Goal: Information Seeking & Learning: Learn about a topic

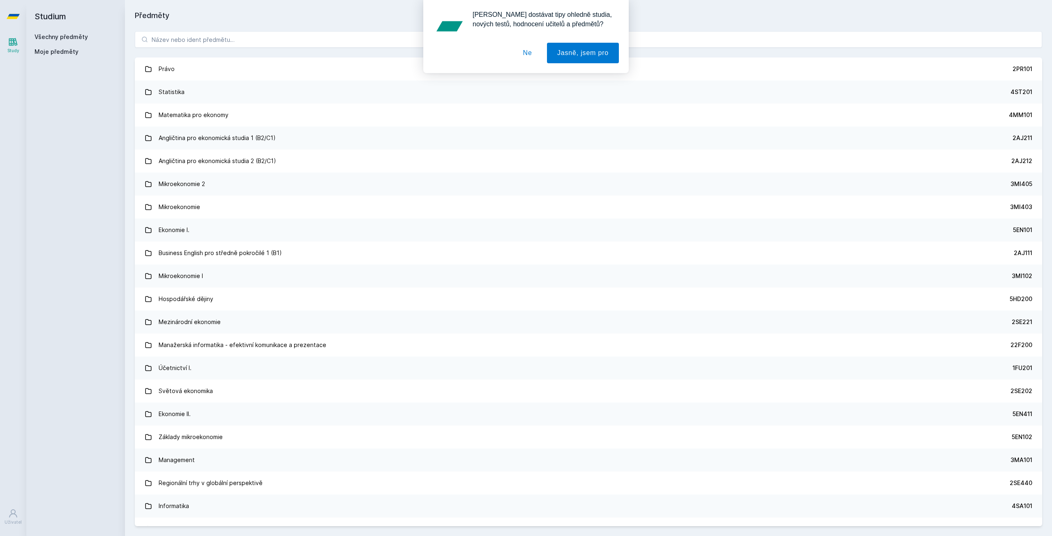
click at [523, 52] on button "Ne" at bounding box center [528, 53] width 30 height 21
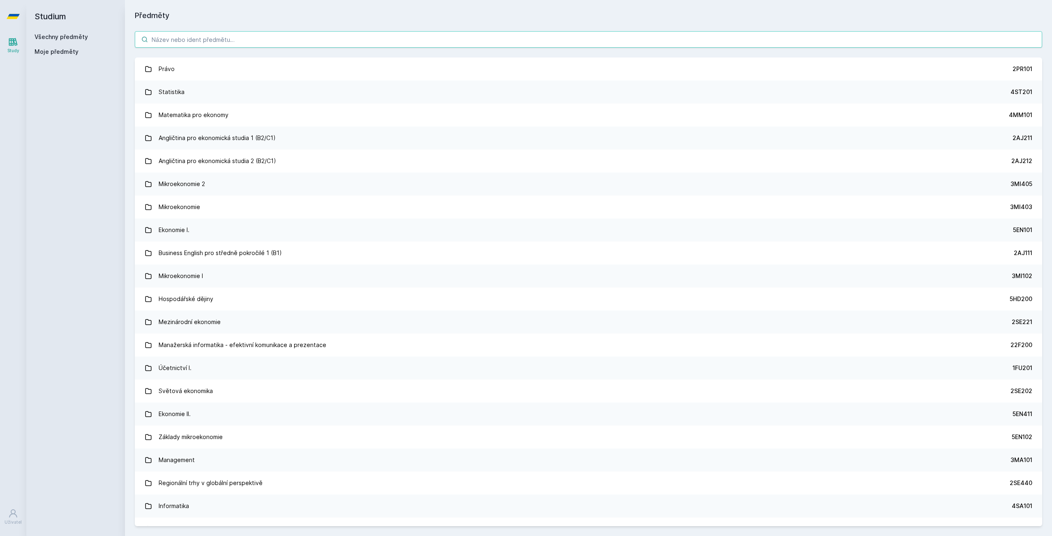
click at [343, 46] on input "search" at bounding box center [588, 39] width 907 height 16
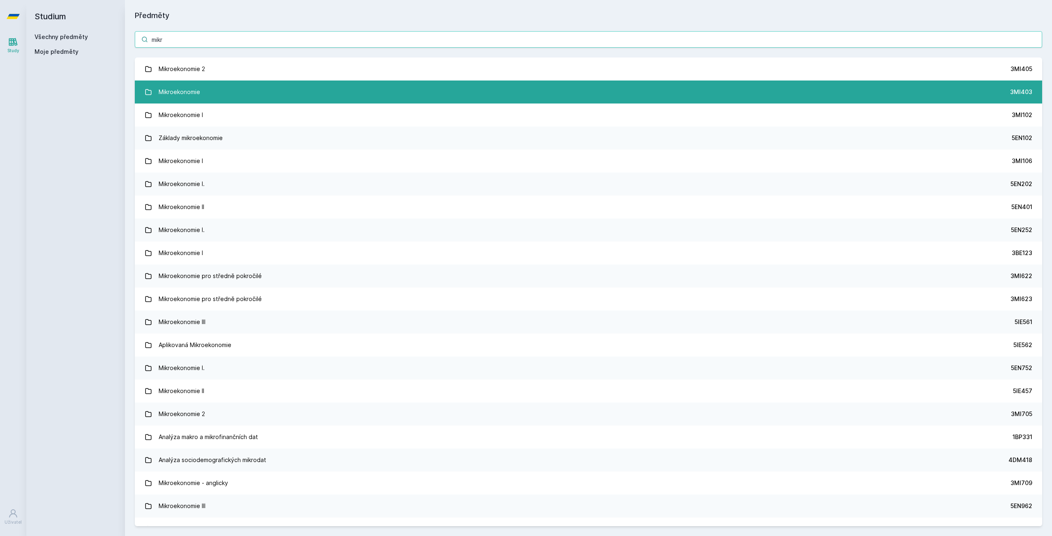
type input "mikr"
click at [291, 102] on link "Mikroekonomie 3MI403" at bounding box center [588, 92] width 907 height 23
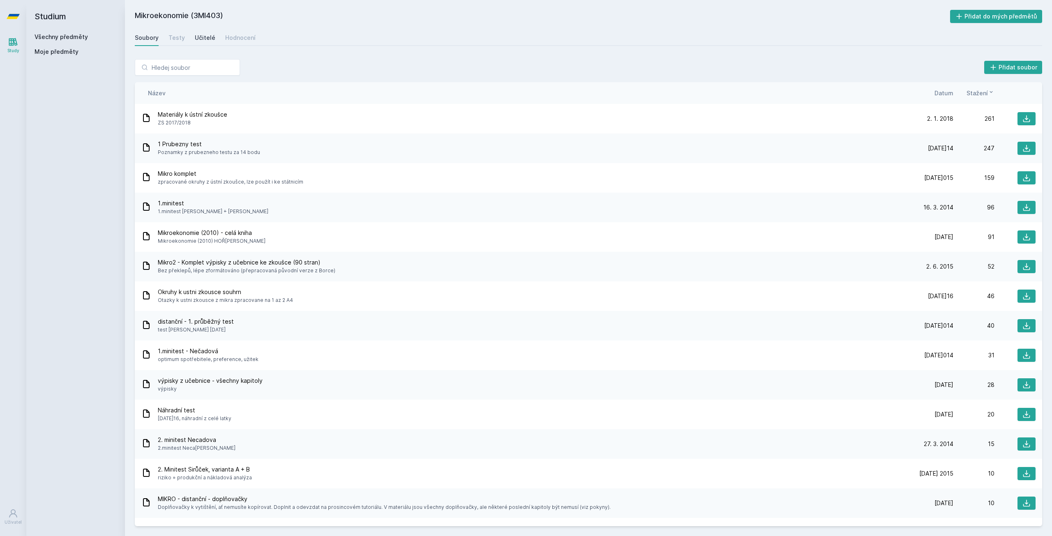
click at [197, 41] on div "Učitelé" at bounding box center [205, 38] width 21 height 8
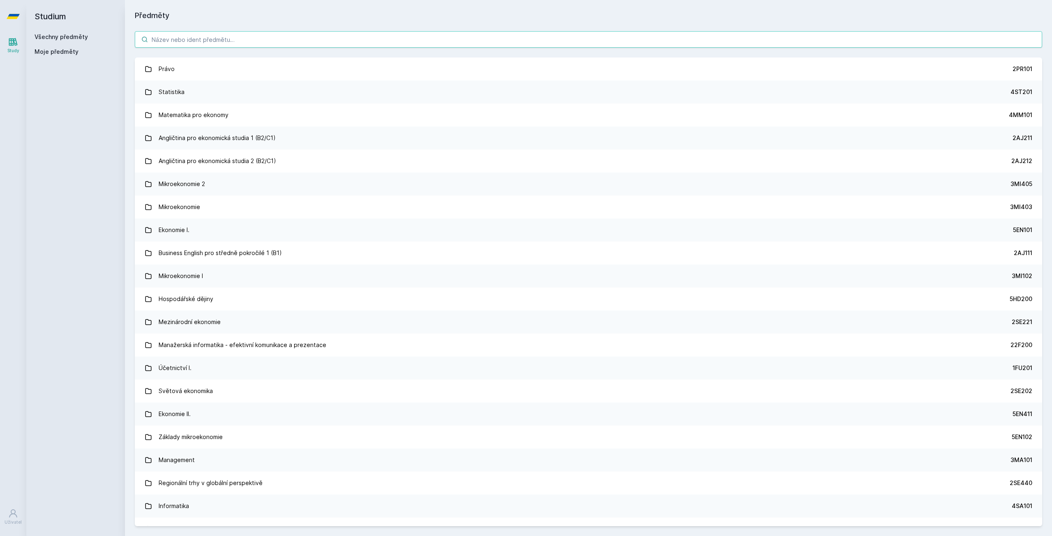
click at [197, 44] on input "search" at bounding box center [588, 39] width 907 height 16
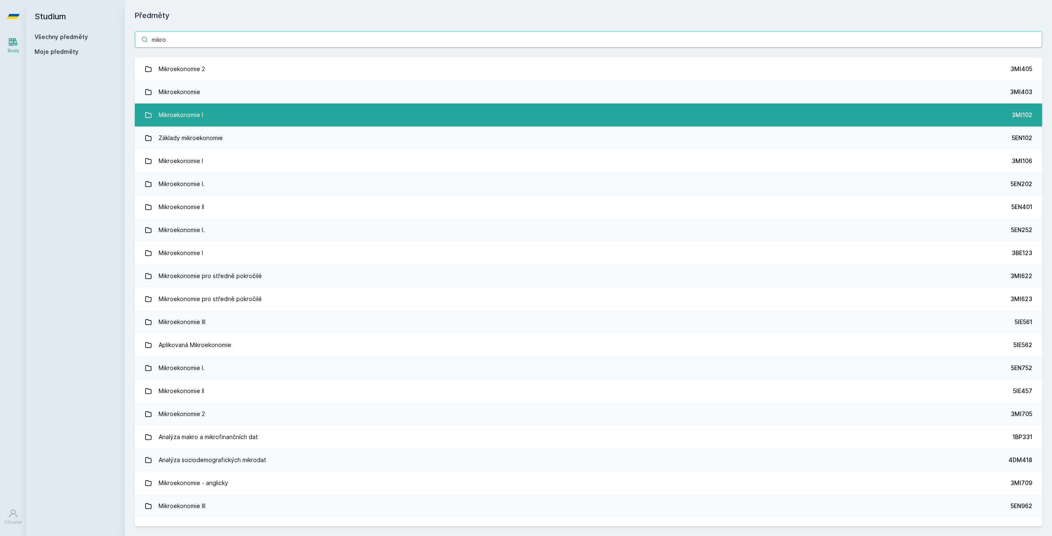
type input "mikro"
click at [252, 120] on link "Mikroekonomie I 3MI102" at bounding box center [588, 115] width 907 height 23
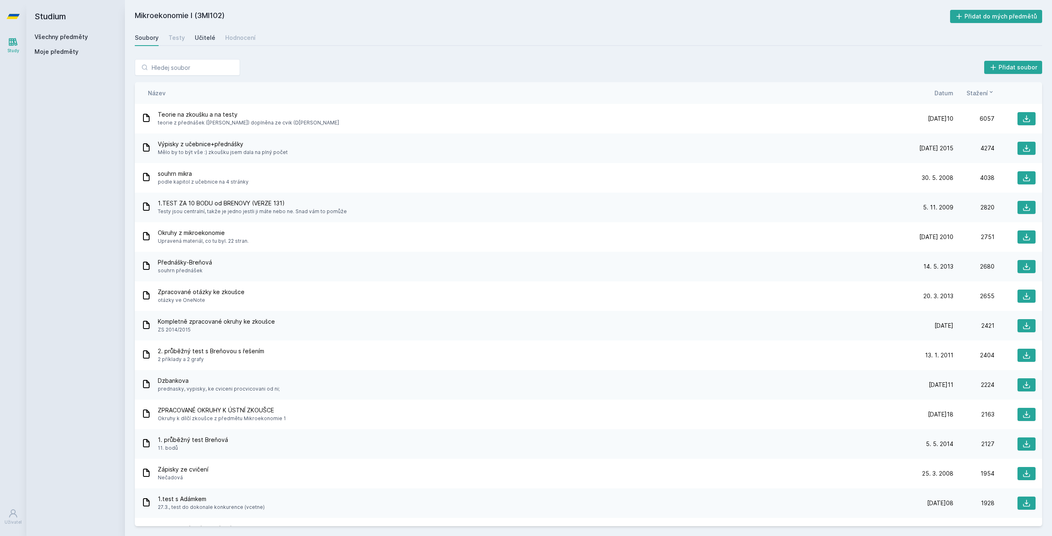
click at [203, 30] on link "Učitelé" at bounding box center [205, 38] width 21 height 16
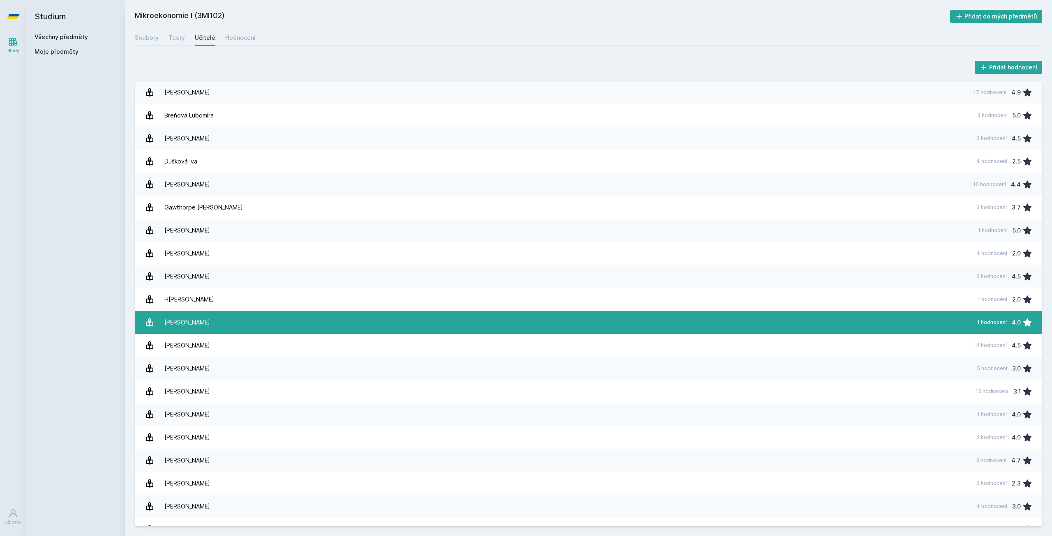
scroll to position [41, 0]
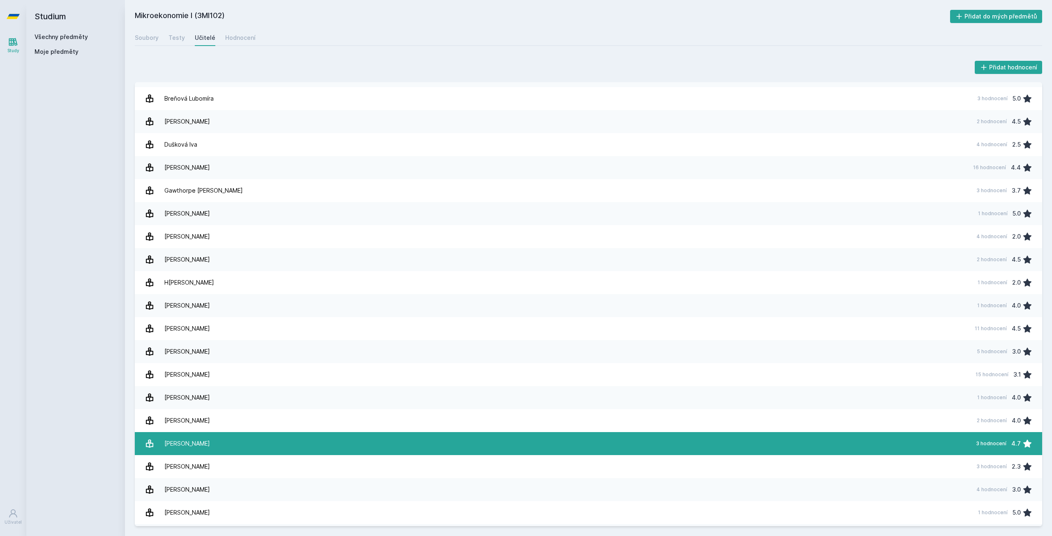
click at [233, 443] on link "[PERSON_NAME] 3 hodnocení 4.7" at bounding box center [588, 443] width 907 height 23
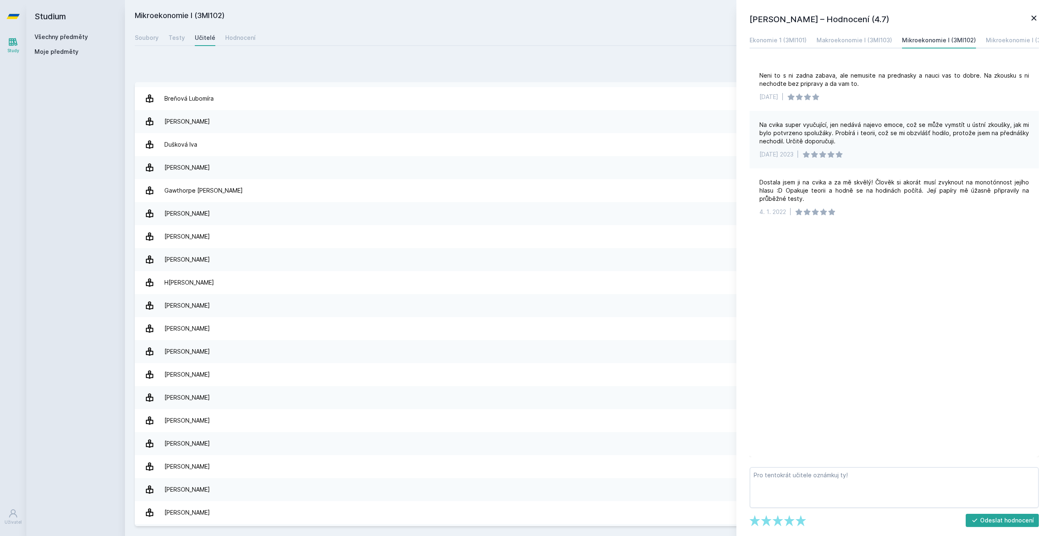
click at [1038, 18] on icon at bounding box center [1034, 18] width 10 height 10
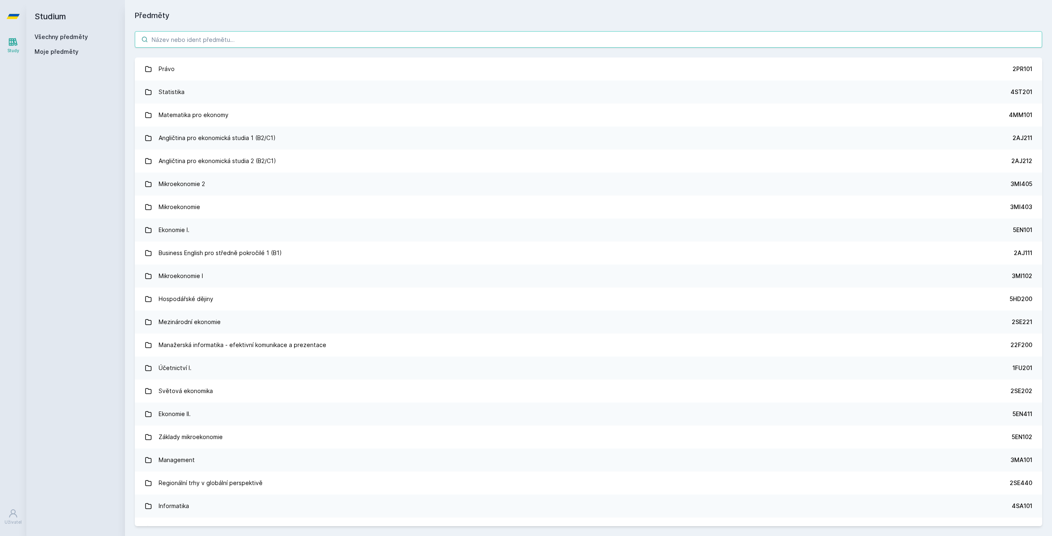
click at [190, 40] on input "search" at bounding box center [588, 39] width 907 height 16
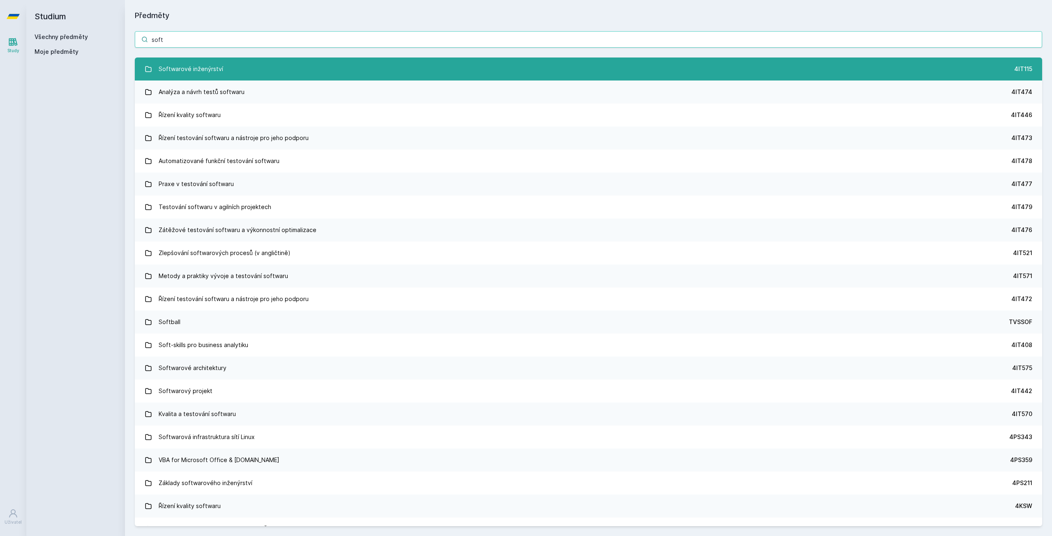
type input "soft"
click at [260, 72] on link "Softwarové inženýrství 4IT115" at bounding box center [588, 69] width 907 height 23
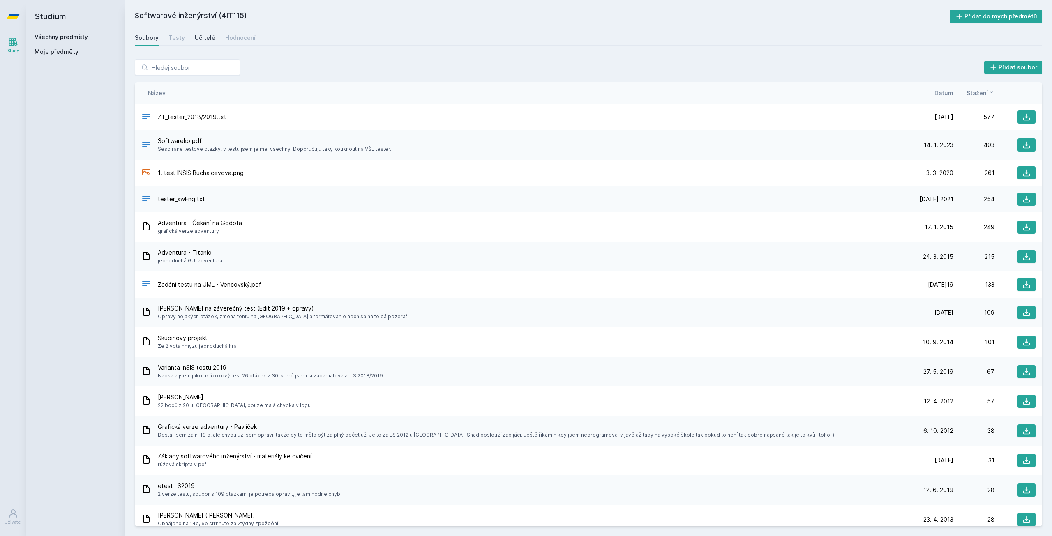
click at [202, 35] on div "Učitelé" at bounding box center [205, 38] width 21 height 8
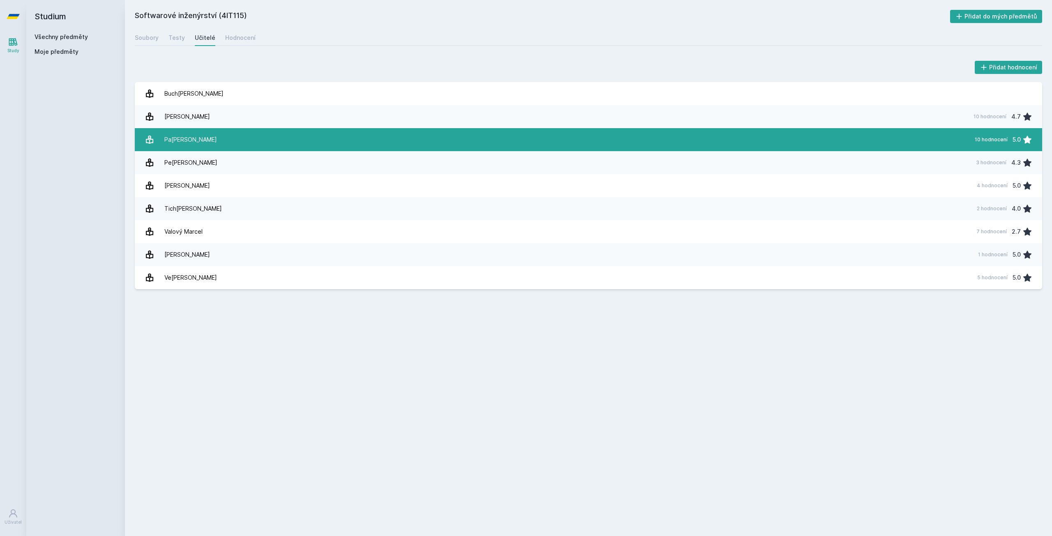
click at [234, 138] on link "[PERSON_NAME] 10 hodnocení 5.0" at bounding box center [588, 139] width 907 height 23
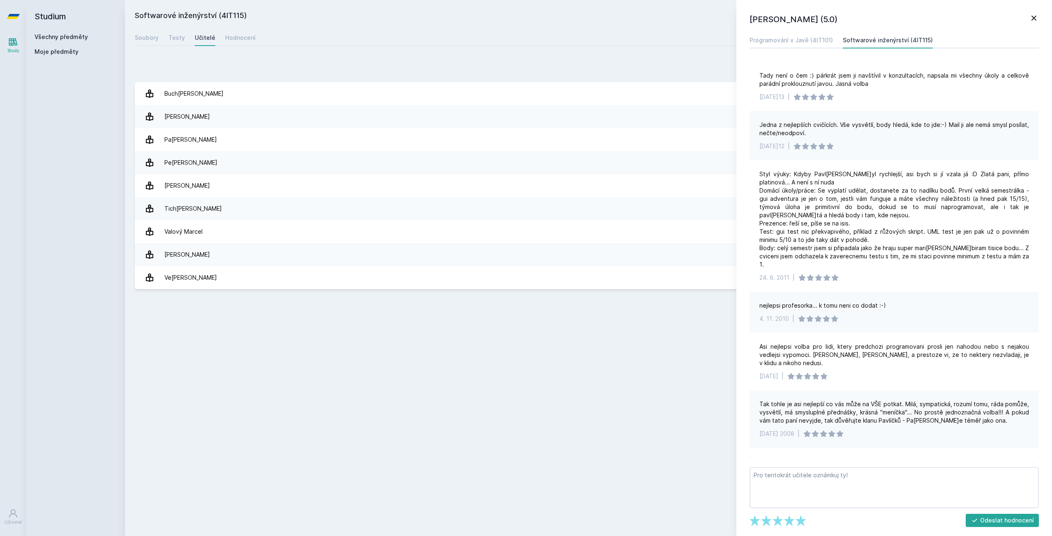
click at [1036, 22] on icon at bounding box center [1034, 18] width 10 height 10
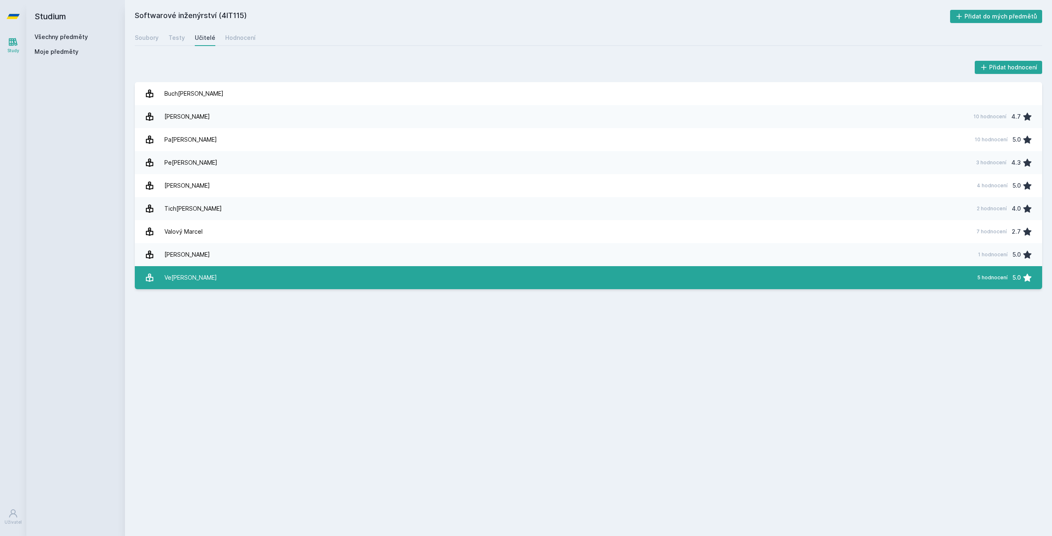
click at [201, 279] on div "Ve[PERSON_NAME]" at bounding box center [190, 278] width 53 height 16
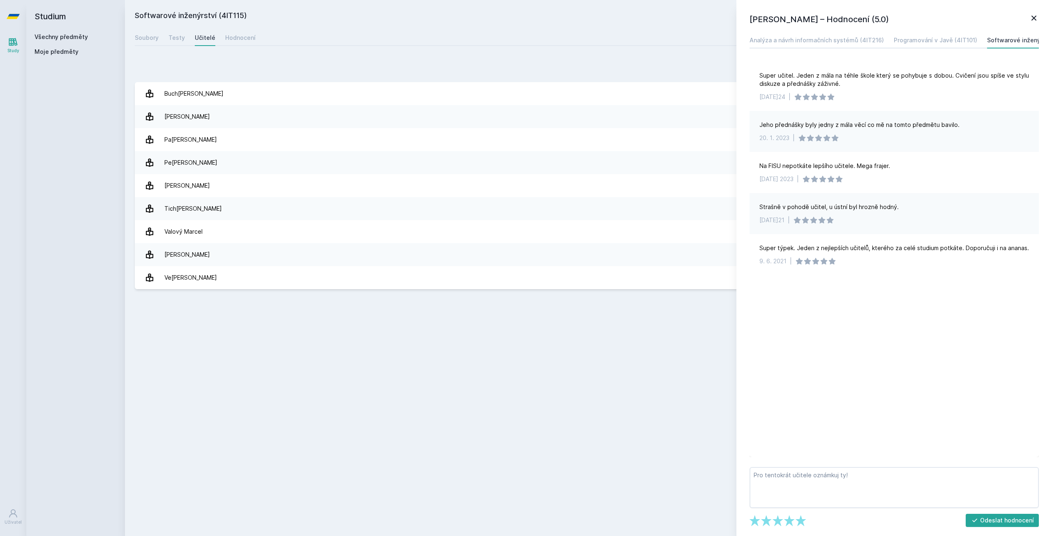
click at [239, 338] on div "Softwarové inženýrství (4IT115) Přidat do mých předmětů [GEOGRAPHIC_DATA] Testy…" at bounding box center [588, 268] width 907 height 517
click at [230, 319] on div "Softwarové inženýrství (4IT115) Přidat do mých předmětů [GEOGRAPHIC_DATA] Testy…" at bounding box center [588, 268] width 907 height 517
click at [361, 16] on h2 "Softwarové inženýrství (4IT115)" at bounding box center [542, 16] width 815 height 13
drag, startPoint x: 377, startPoint y: 46, endPoint x: 563, endPoint y: 22, distance: 187.7
click at [378, 46] on div "Soubory Testy Učitelé Hodnocení" at bounding box center [588, 38] width 907 height 16
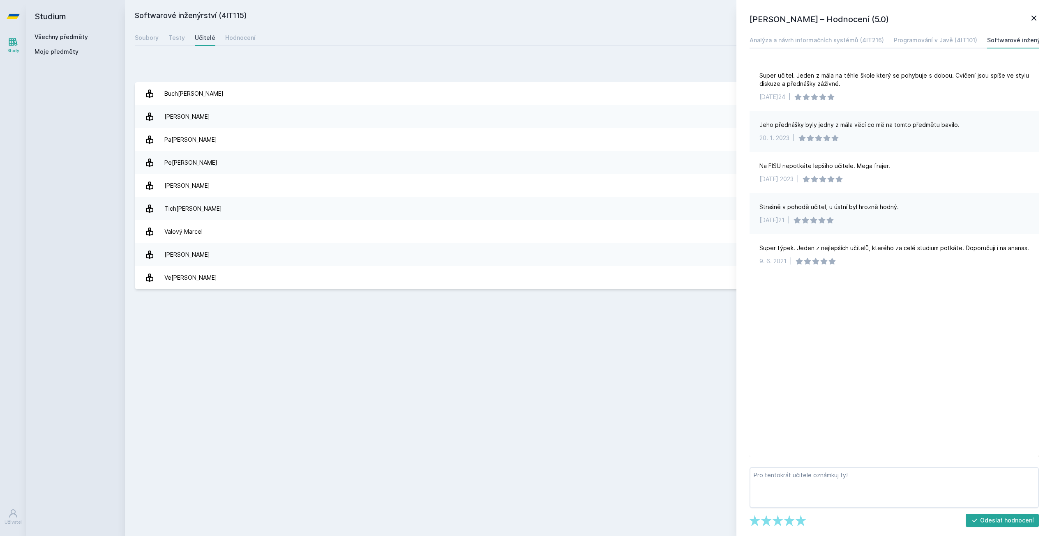
click at [1035, 18] on icon at bounding box center [1034, 18] width 10 height 10
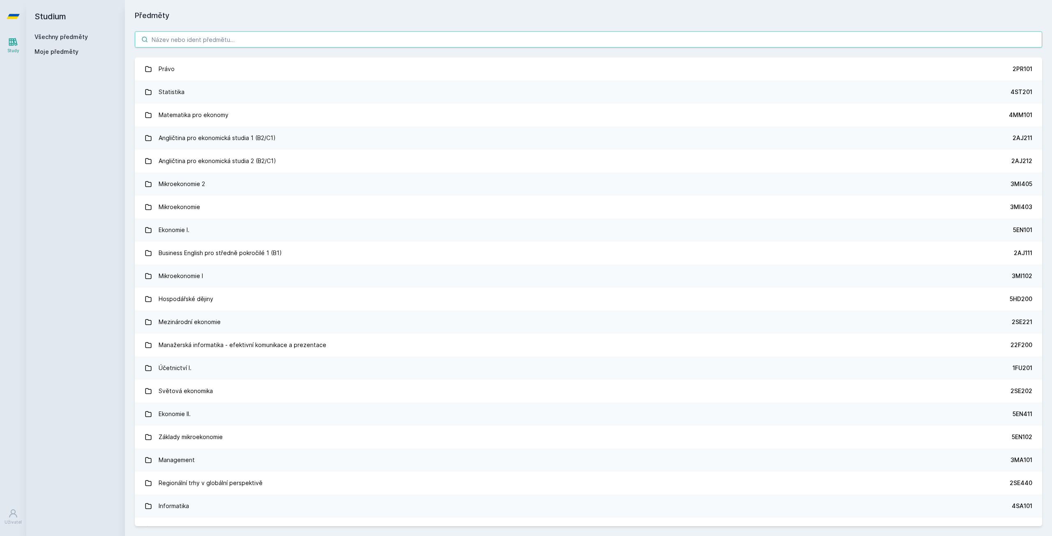
click at [263, 44] on input "search" at bounding box center [588, 39] width 907 height 16
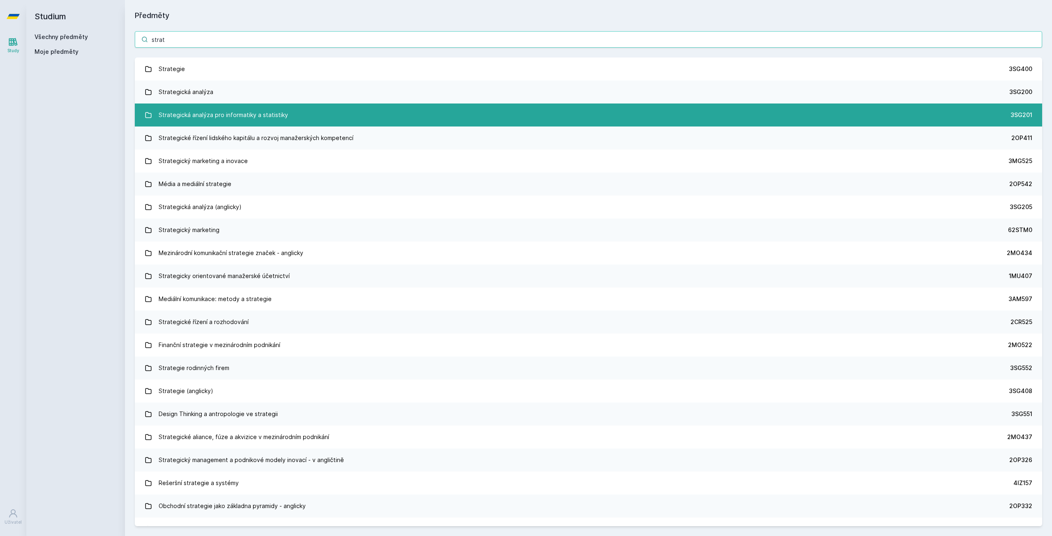
type input "strat"
click at [257, 117] on div "Strategická analýza pro informatiky a statistiky" at bounding box center [223, 115] width 129 height 16
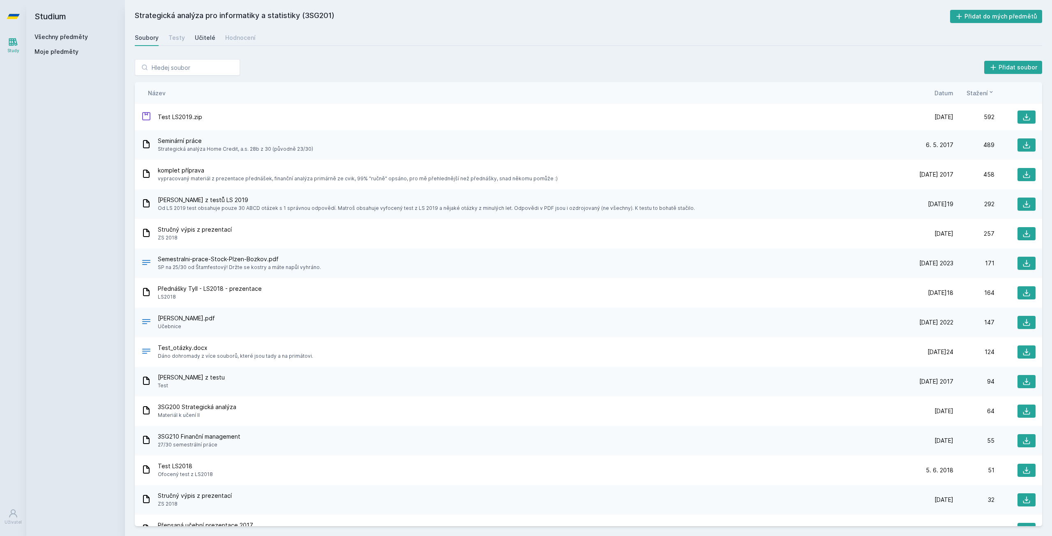
click at [207, 41] on div "Učitelé" at bounding box center [205, 38] width 21 height 8
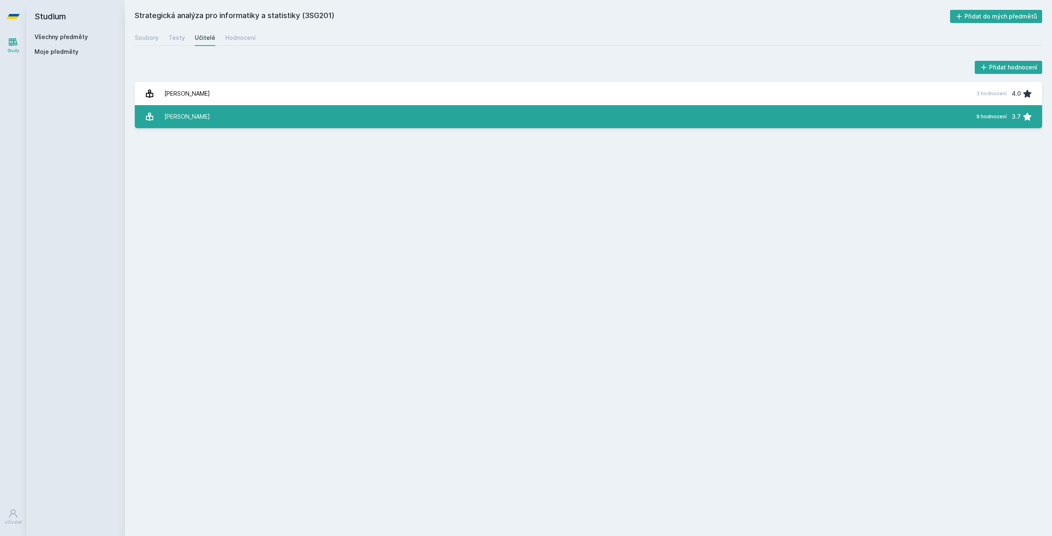
click at [222, 117] on link "Mikovcová Hana 9 hodnocení 3.7" at bounding box center [588, 116] width 907 height 23
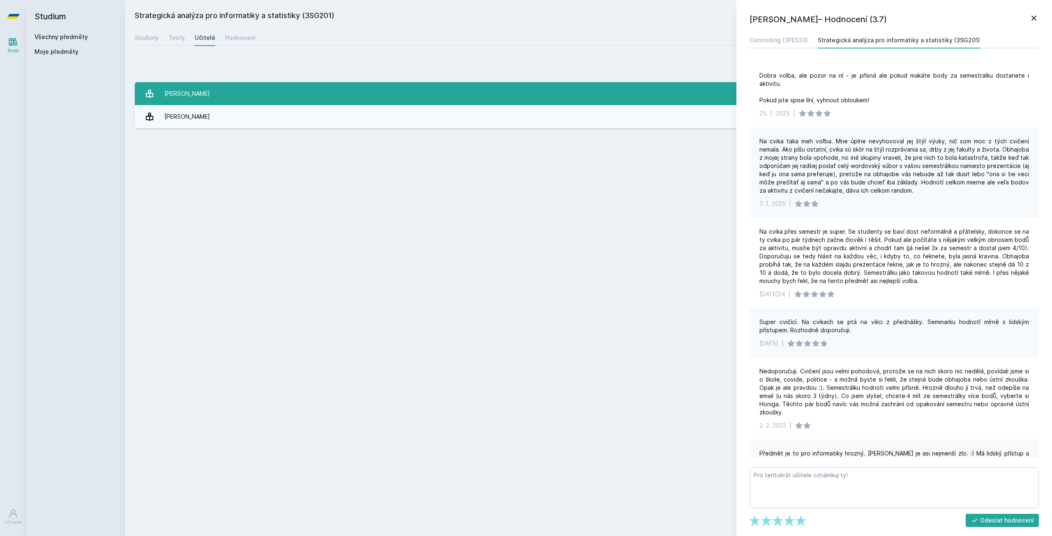
click at [221, 101] on link "[PERSON_NAME] 3 hodnocení 4.0" at bounding box center [588, 93] width 907 height 23
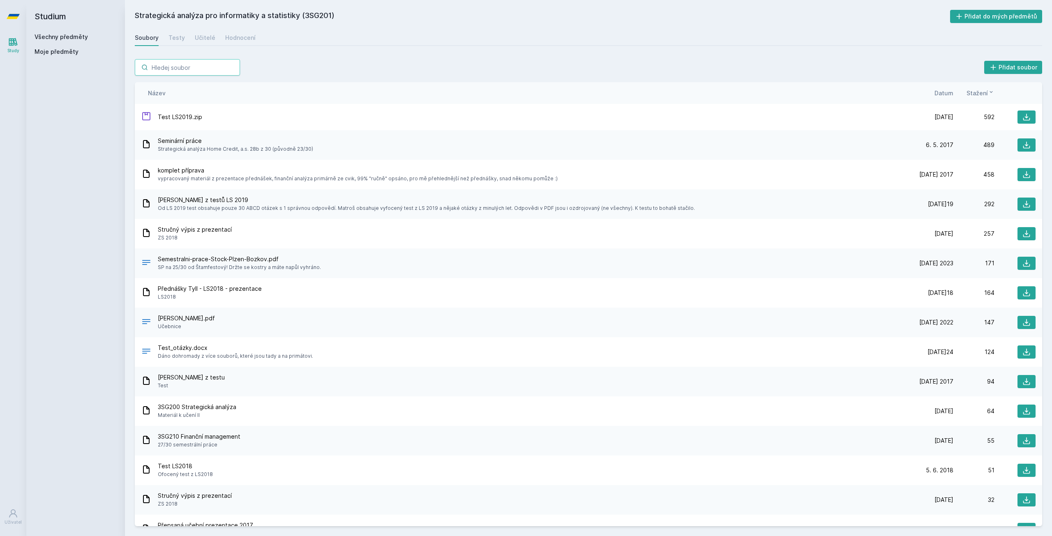
drag, startPoint x: 163, startPoint y: 80, endPoint x: 163, endPoint y: 75, distance: 4.9
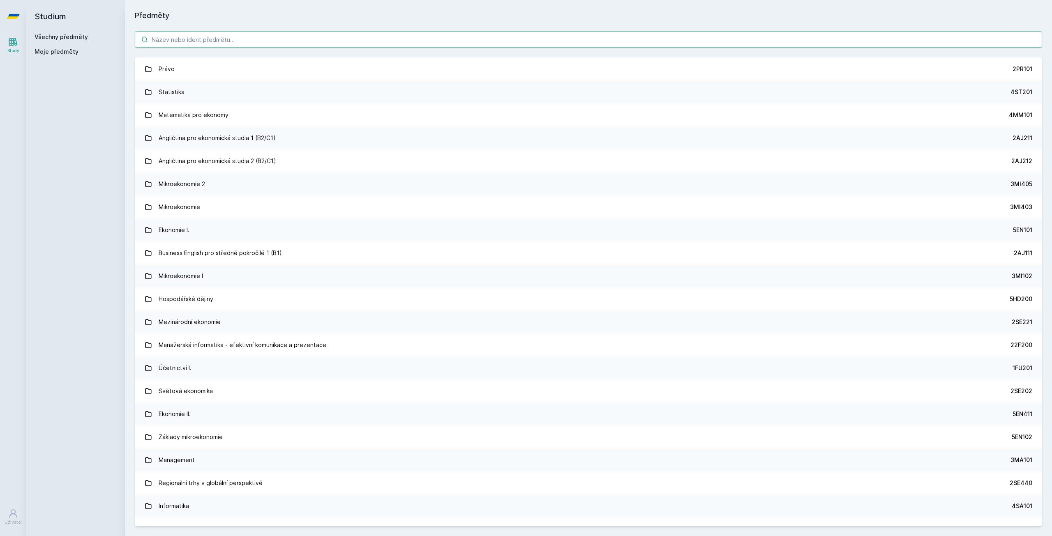
click at [187, 41] on input "search" at bounding box center [588, 39] width 907 height 16
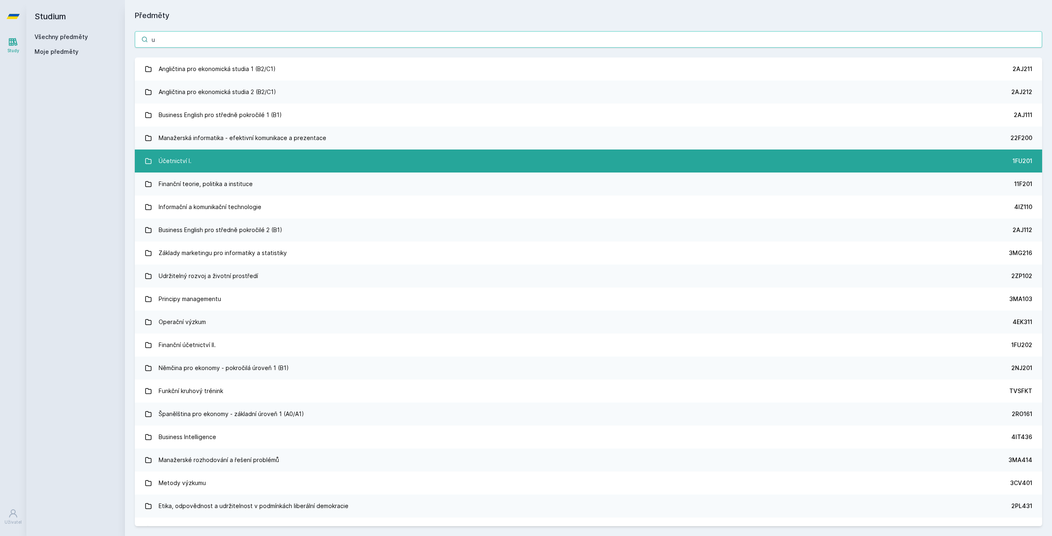
type input "u"
click at [226, 164] on link "Účetnictví I. 1FU201" at bounding box center [588, 161] width 907 height 23
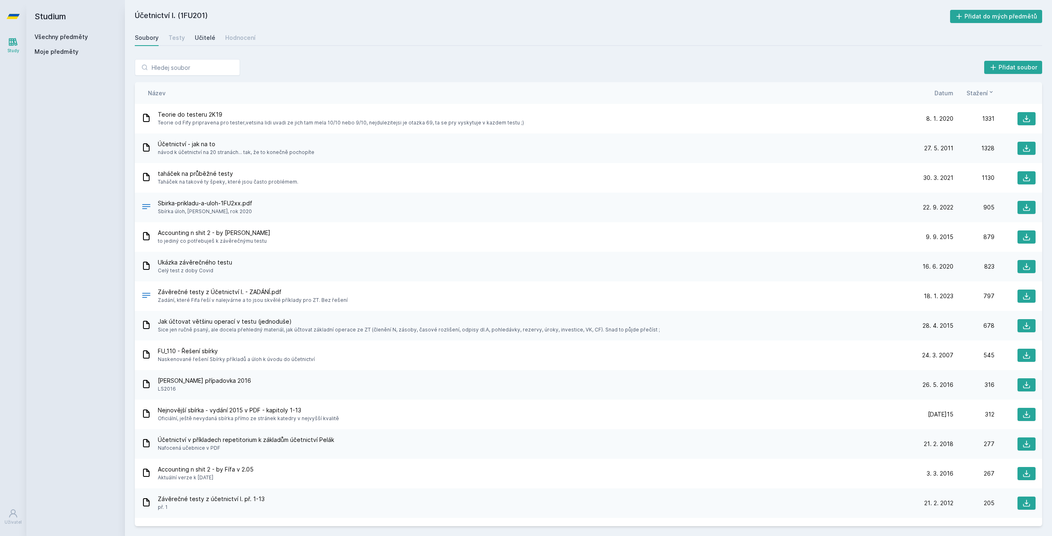
click at [201, 37] on div "Učitelé" at bounding box center [205, 38] width 21 height 8
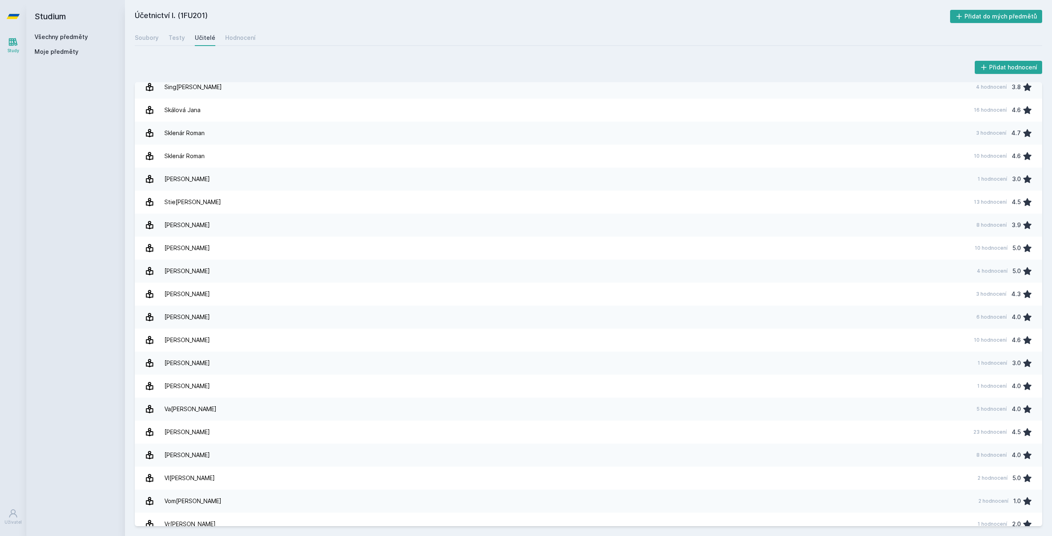
scroll to position [1132, 0]
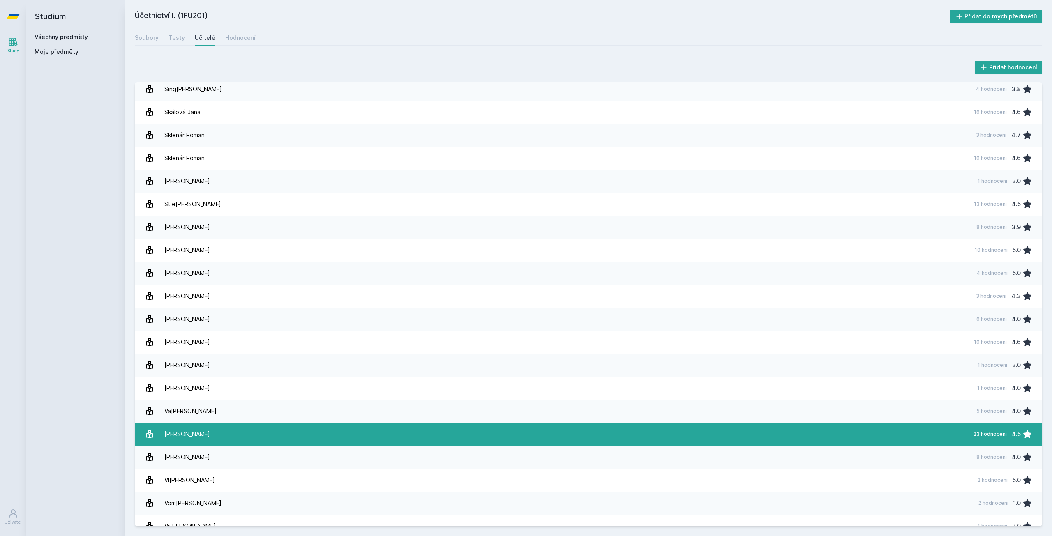
click at [345, 438] on link "[PERSON_NAME] 23 hodnocení 4.5" at bounding box center [588, 434] width 907 height 23
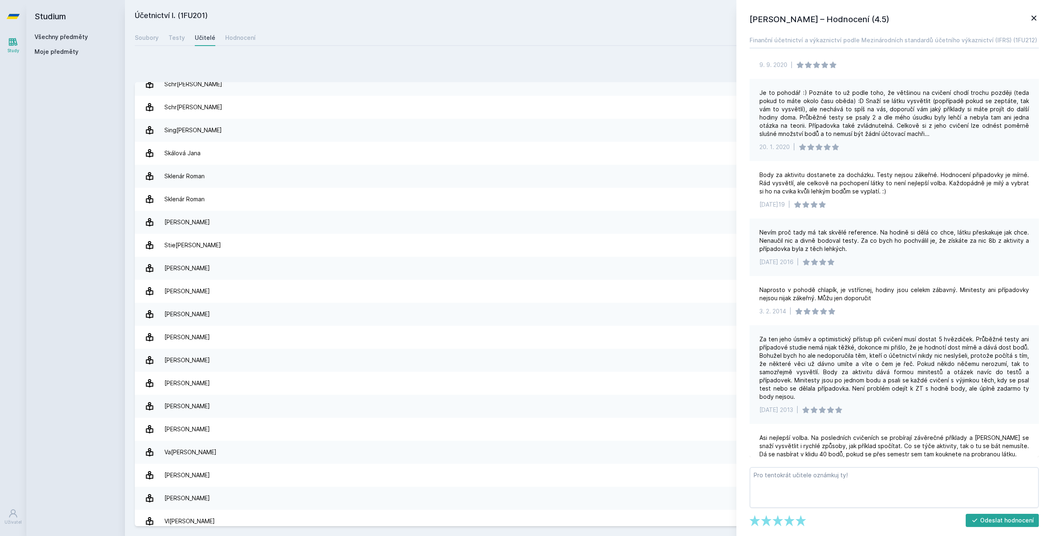
scroll to position [41, 0]
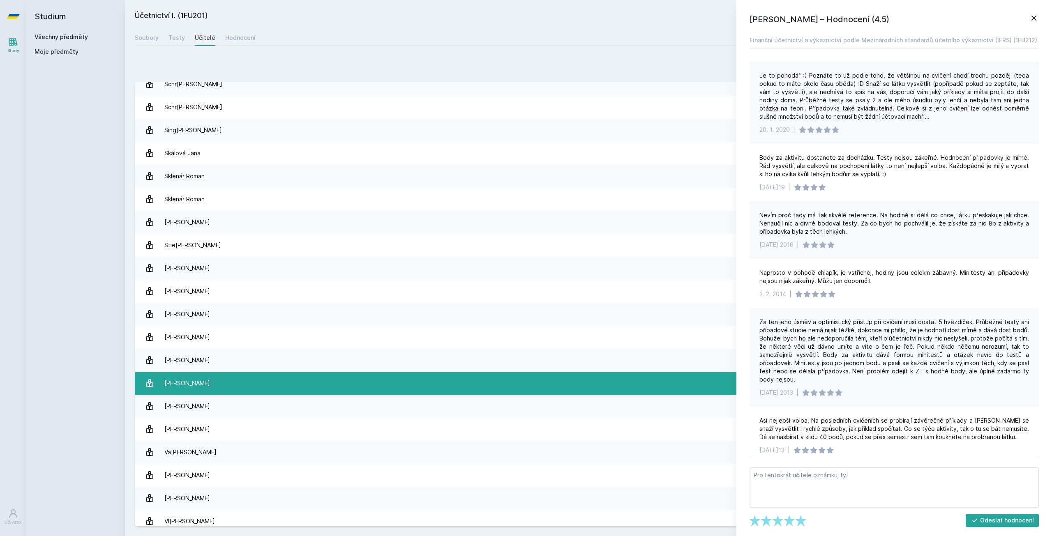
click at [598, 386] on link "[PERSON_NAME] 10 hodnocení 4.6" at bounding box center [588, 383] width 907 height 23
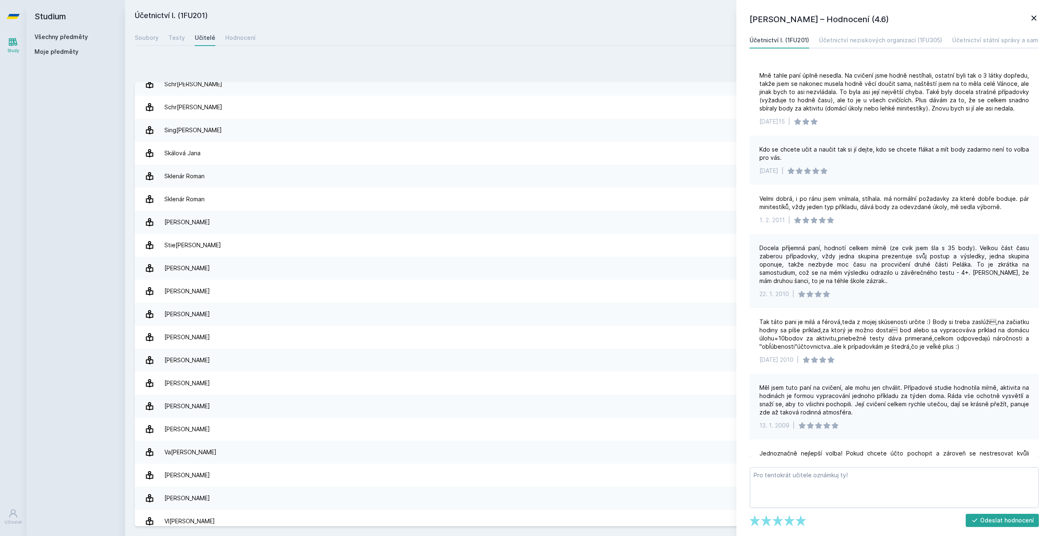
click at [1036, 21] on icon at bounding box center [1034, 18] width 10 height 10
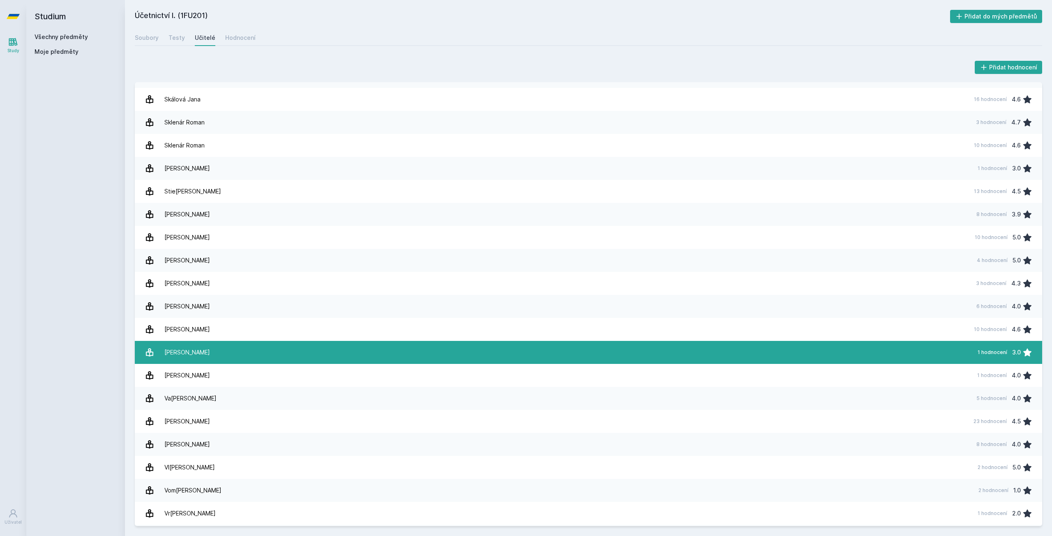
scroll to position [1132, 0]
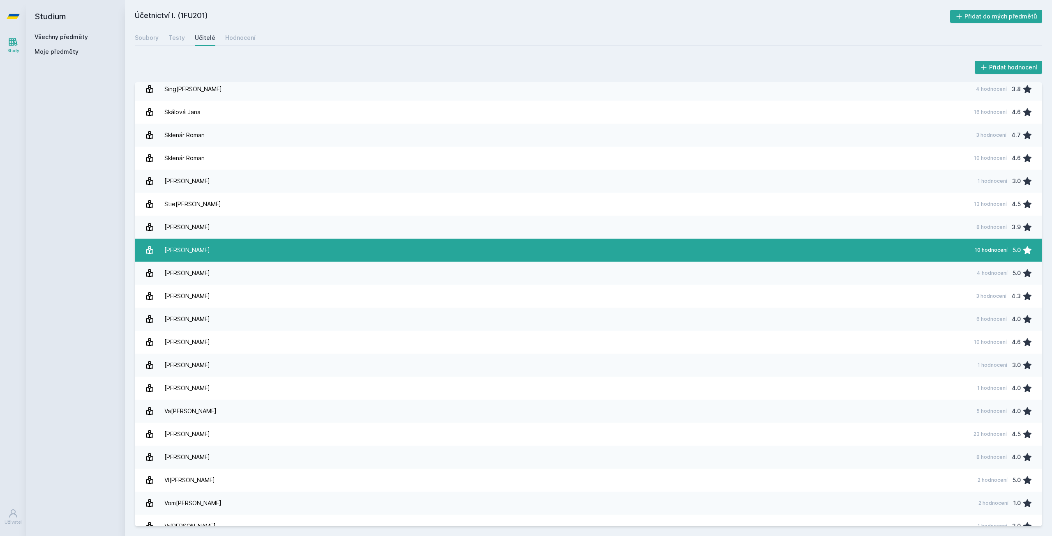
click at [706, 249] on link "[PERSON_NAME][DATE] hodnocení 5.0" at bounding box center [588, 250] width 907 height 23
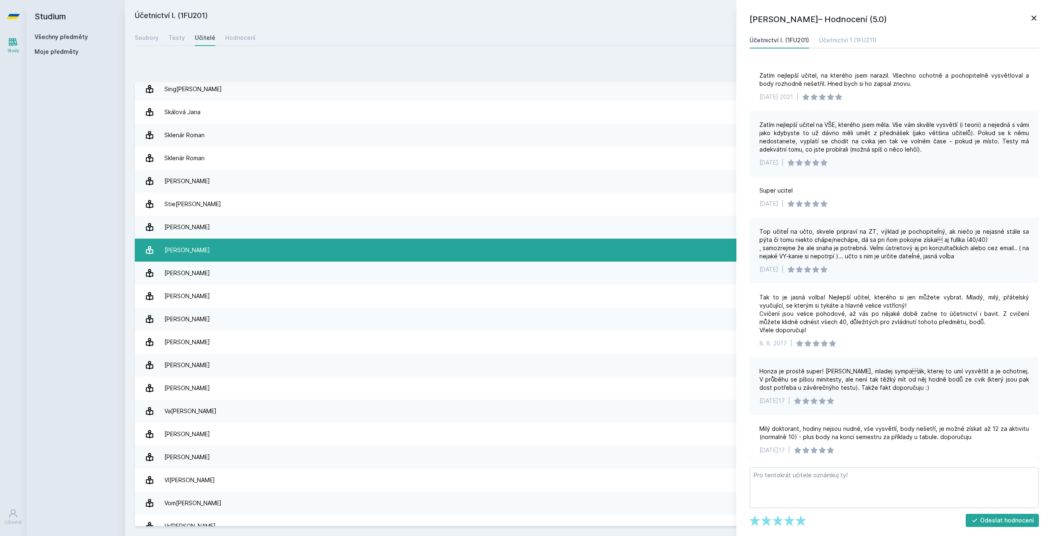
click at [706, 249] on link "[PERSON_NAME][DATE] hodnocení 5.0" at bounding box center [588, 250] width 907 height 23
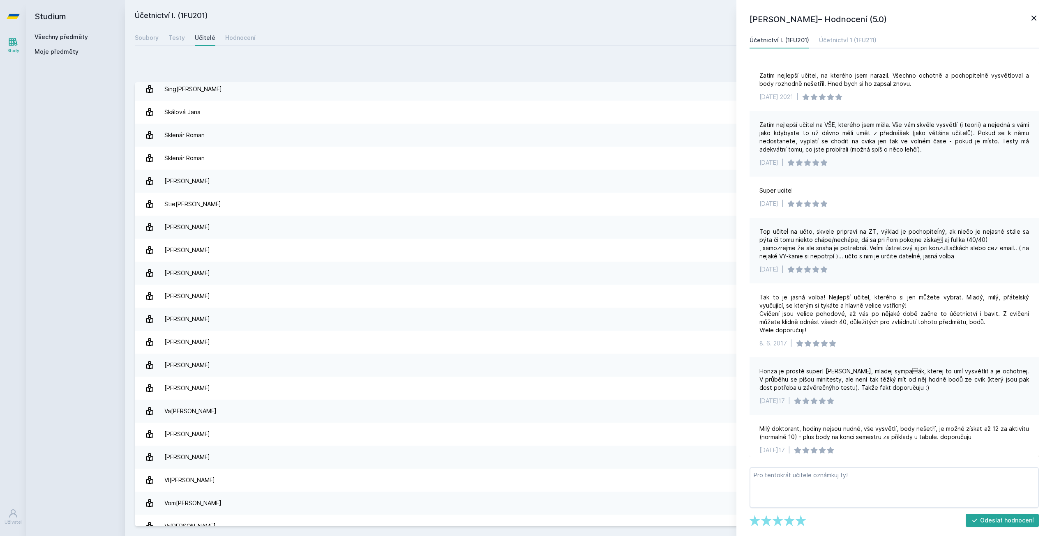
click at [99, 98] on div "Studium Všechny předměty Moje předměty" at bounding box center [75, 268] width 99 height 536
click at [544, 41] on div "Soubory Testy Učitelé Hodnocení" at bounding box center [588, 38] width 907 height 16
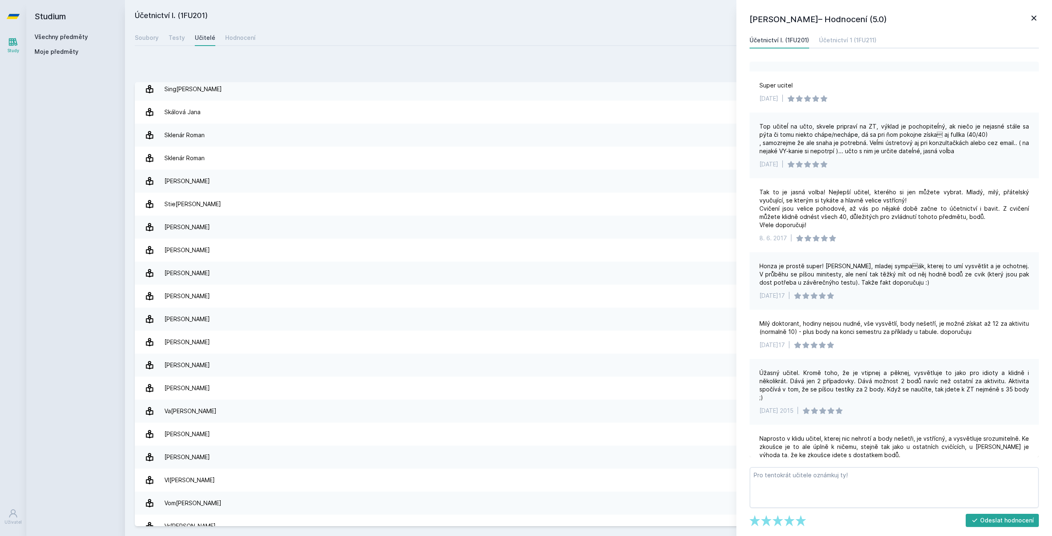
scroll to position [113, 0]
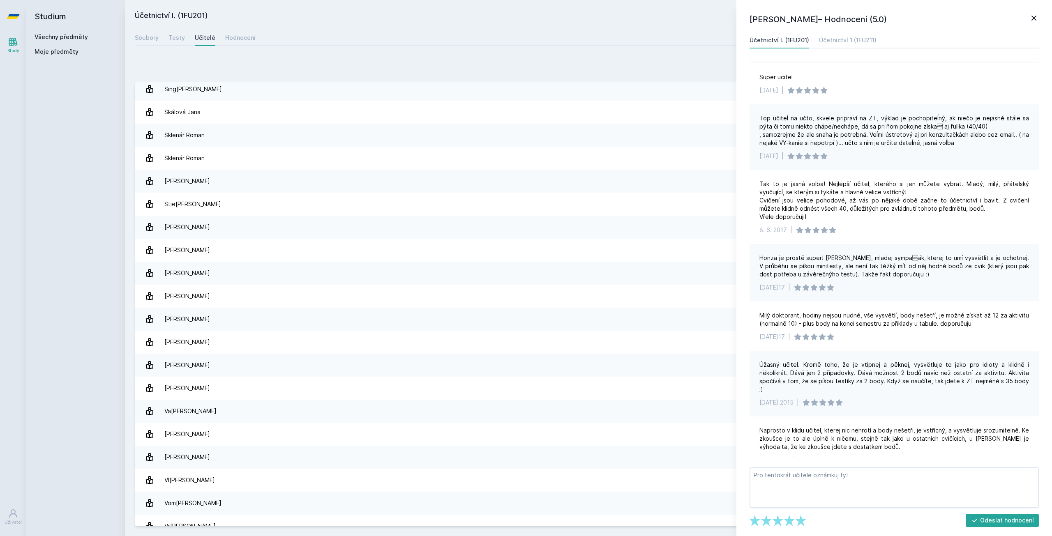
click at [1029, 18] on icon at bounding box center [1034, 18] width 10 height 10
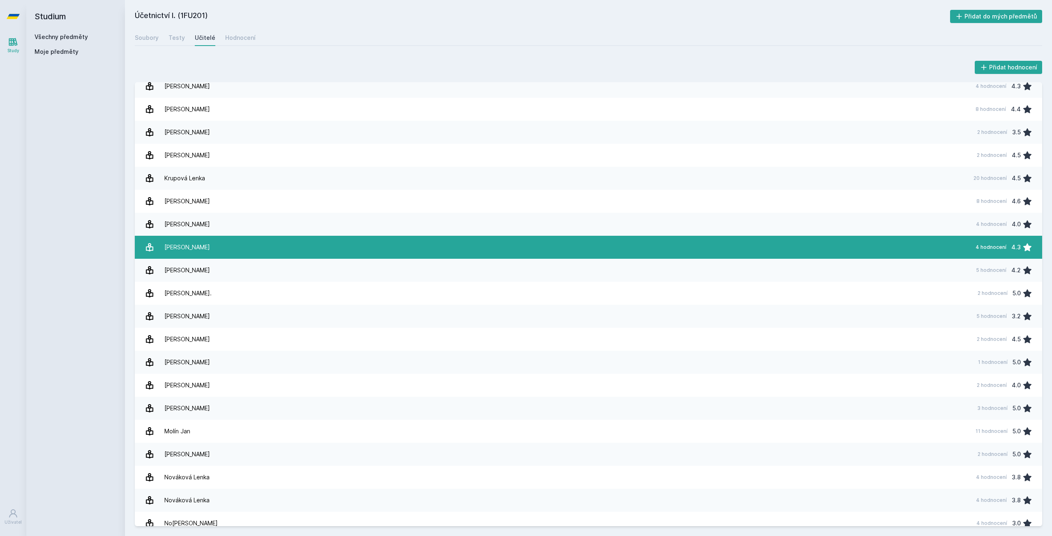
scroll to position [372, 0]
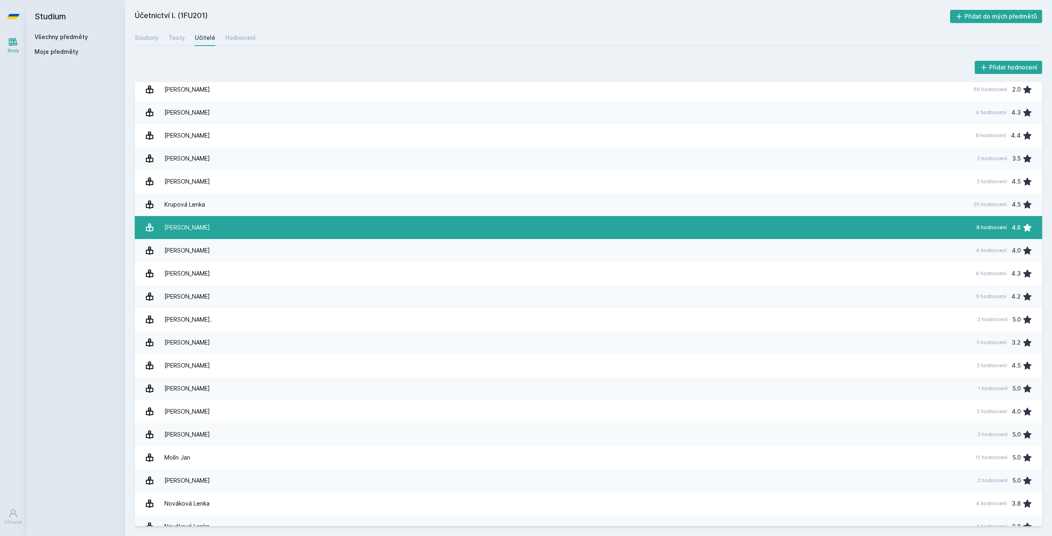
click at [321, 237] on link "[PERSON_NAME] 8 hodnocení 4.6" at bounding box center [588, 227] width 907 height 23
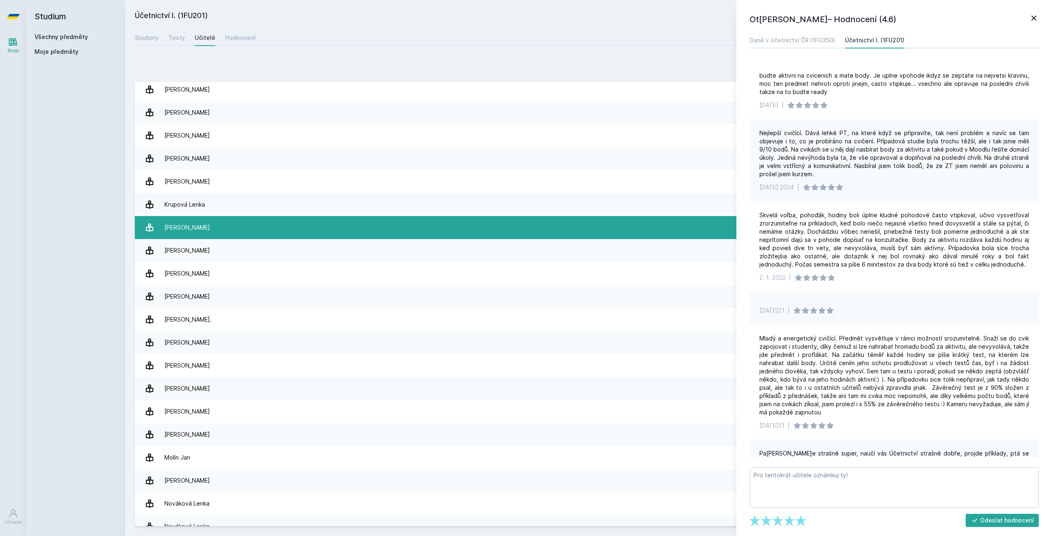
click at [321, 237] on link "[PERSON_NAME] 8 hodnocení 4.6" at bounding box center [588, 227] width 907 height 23
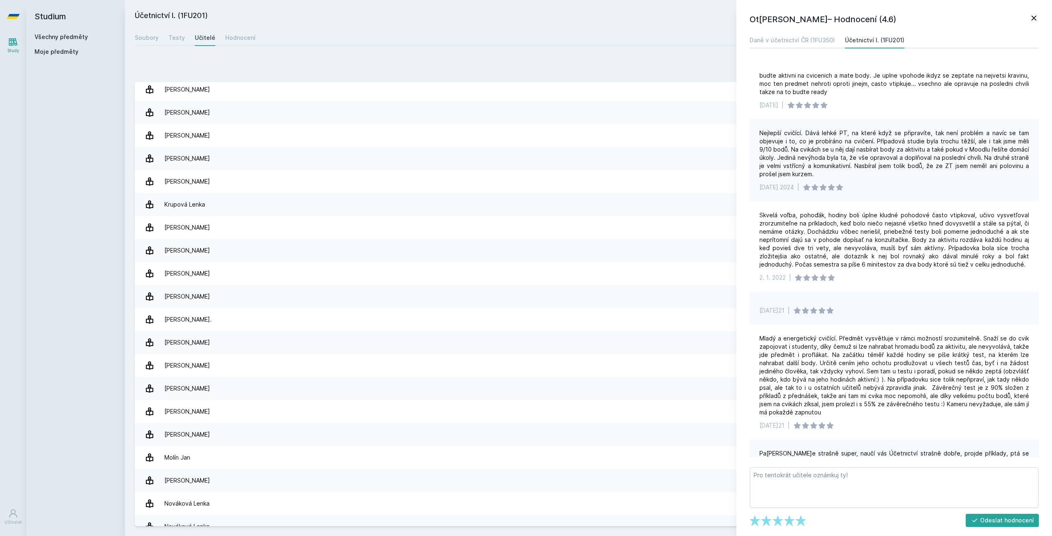
click at [411, 17] on h2 "Účetnictví I. (1FU201)" at bounding box center [542, 16] width 815 height 13
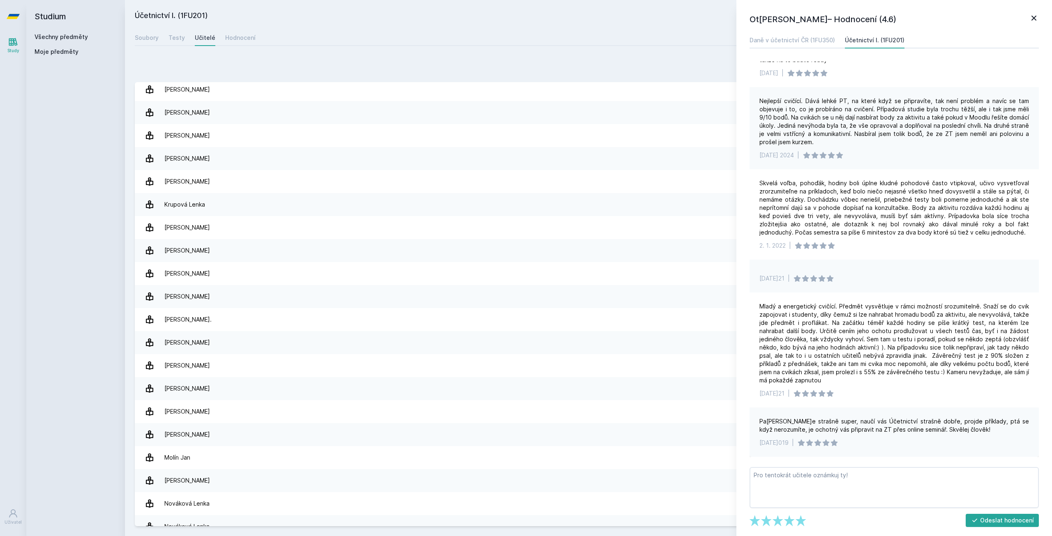
scroll to position [5, 0]
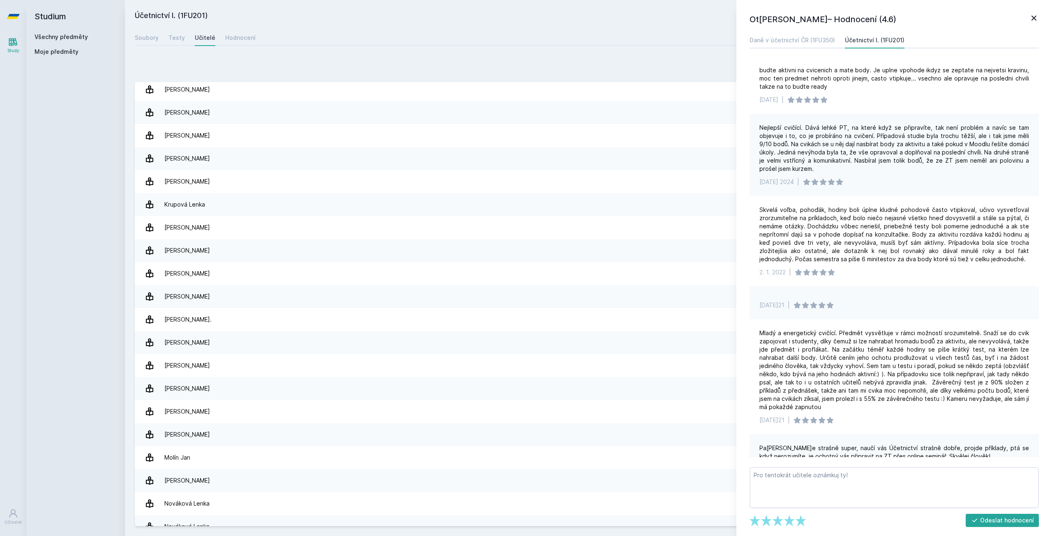
drag, startPoint x: 526, startPoint y: 44, endPoint x: 520, endPoint y: 50, distance: 7.9
click at [520, 50] on div "Účetnictví I. (1FU201) Přidat do mých předmětů [GEOGRAPHIC_DATA] Testy Učitelé …" at bounding box center [588, 268] width 907 height 517
click at [1035, 22] on icon at bounding box center [1034, 18] width 10 height 10
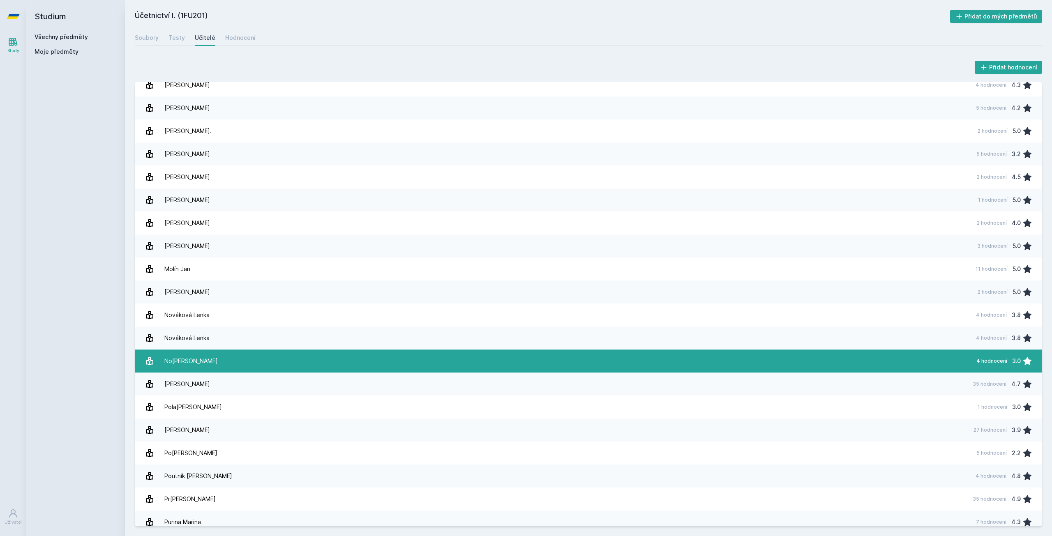
scroll to position [578, 0]
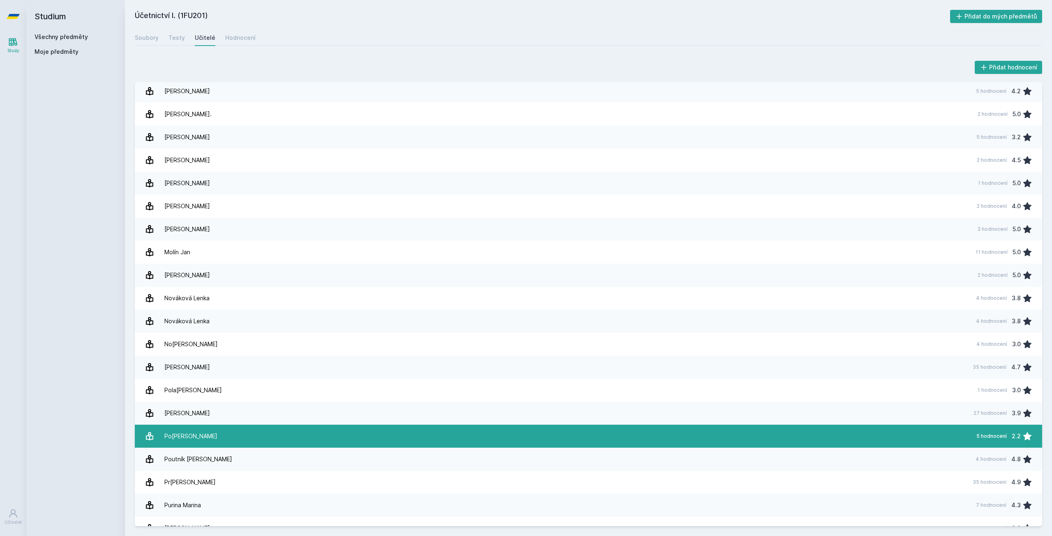
click at [253, 439] on link "Po[PERSON_NAME] 5 hodnocení 2.2" at bounding box center [588, 436] width 907 height 23
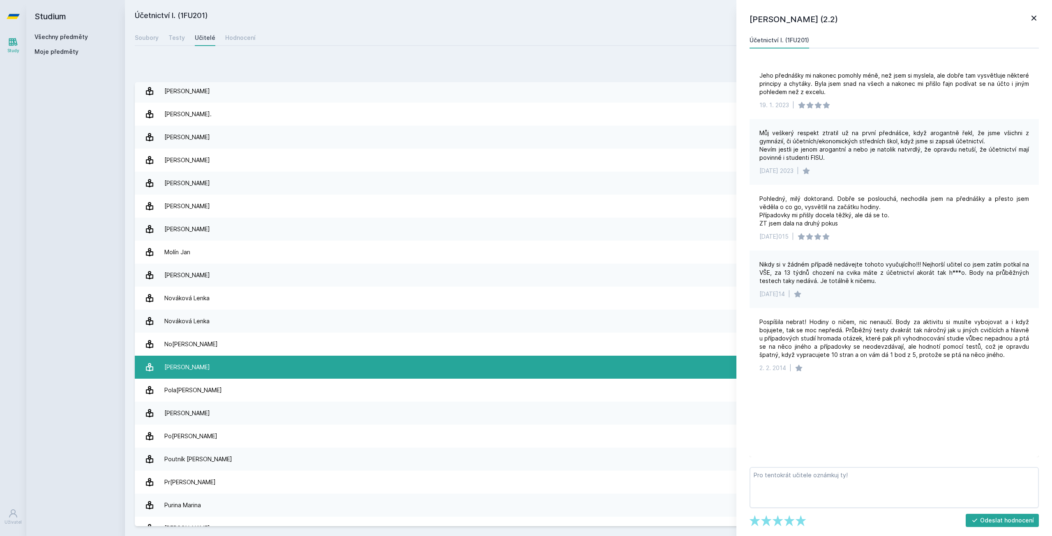
click at [224, 371] on link "Pe[PERSON_NAME] 35 hodnocení 4.7" at bounding box center [588, 367] width 907 height 23
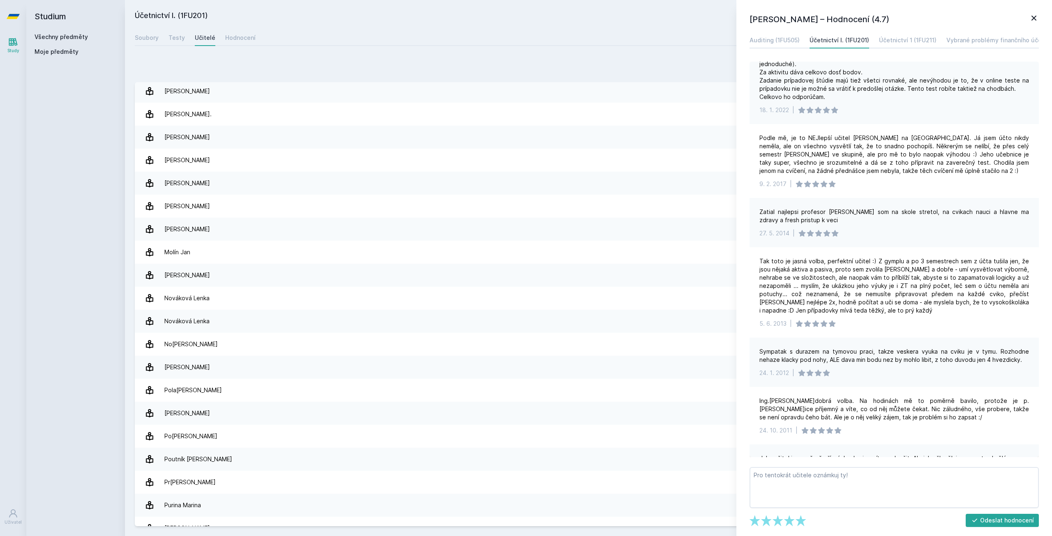
scroll to position [247, 0]
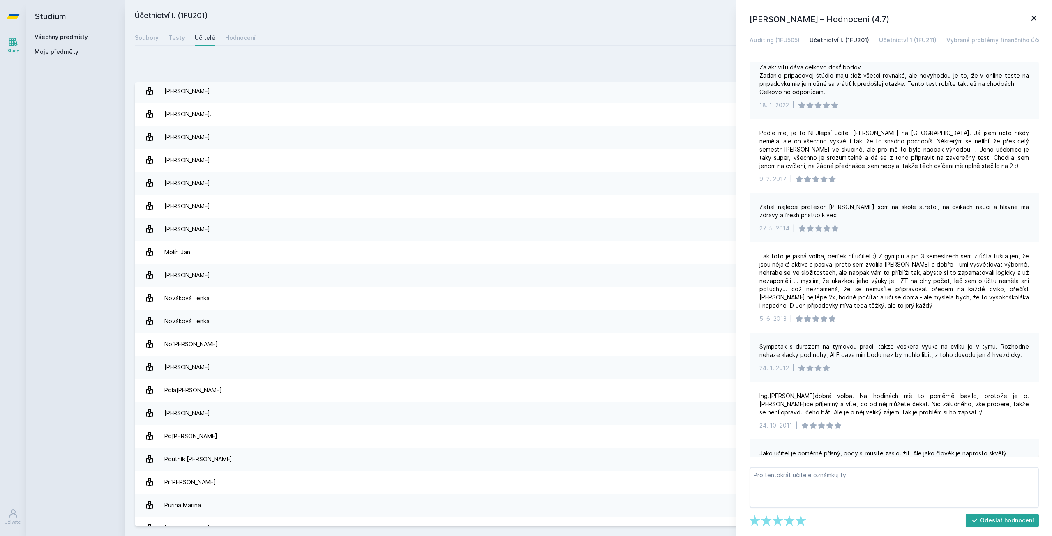
click at [1035, 20] on icon at bounding box center [1034, 18] width 10 height 10
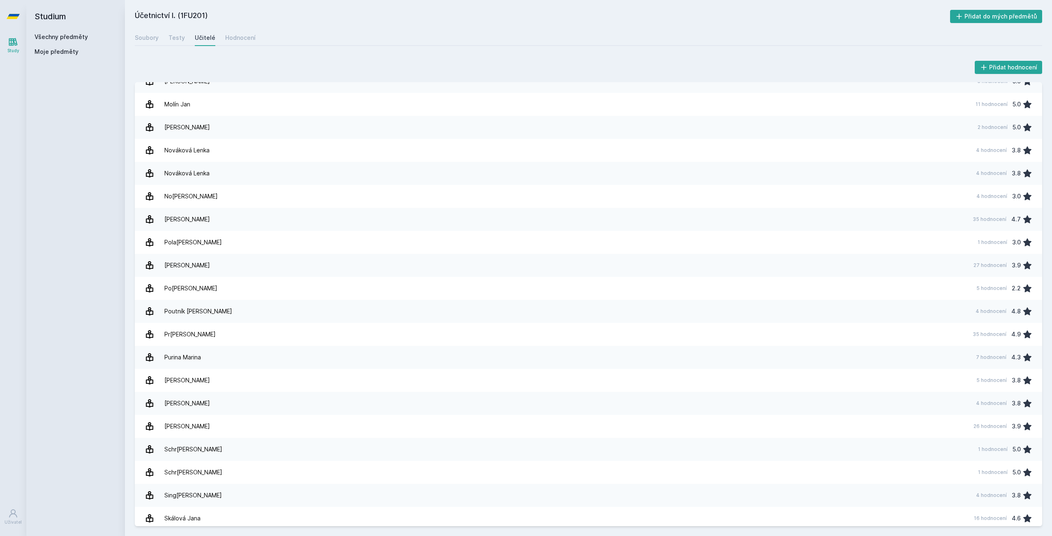
scroll to position [1235, 0]
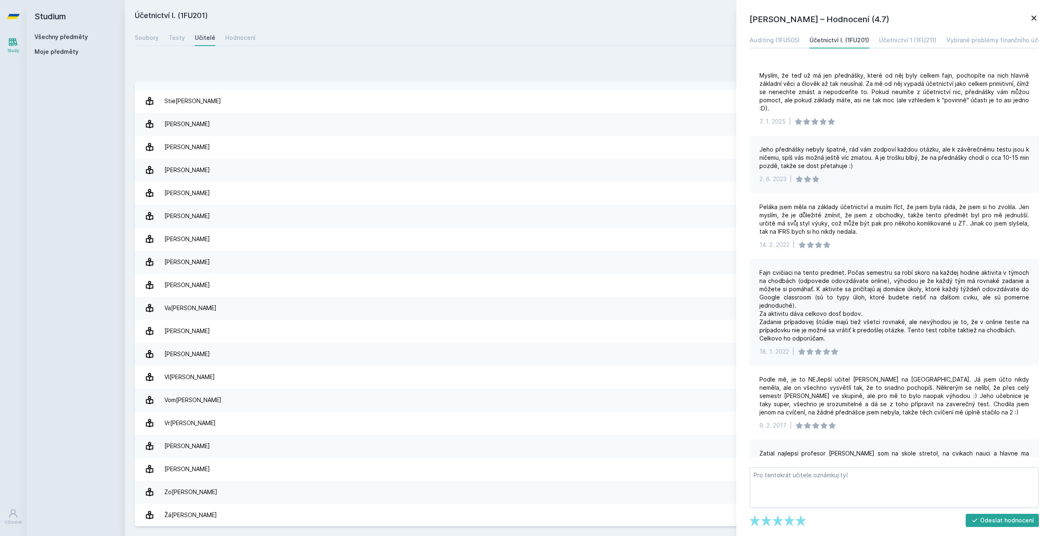
click at [1031, 20] on icon at bounding box center [1034, 18] width 10 height 10
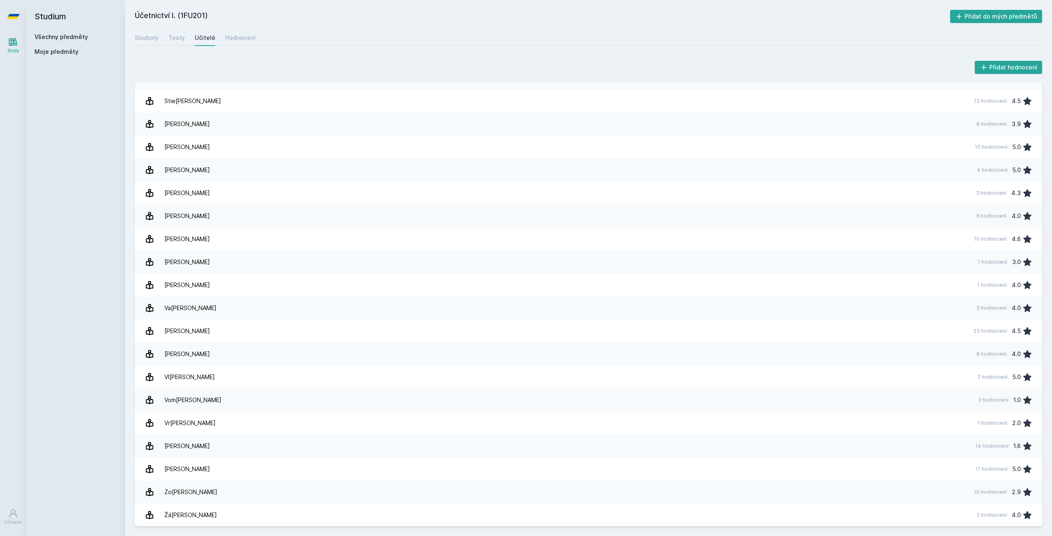
drag, startPoint x: 917, startPoint y: 23, endPoint x: 913, endPoint y: 21, distance: 4.4
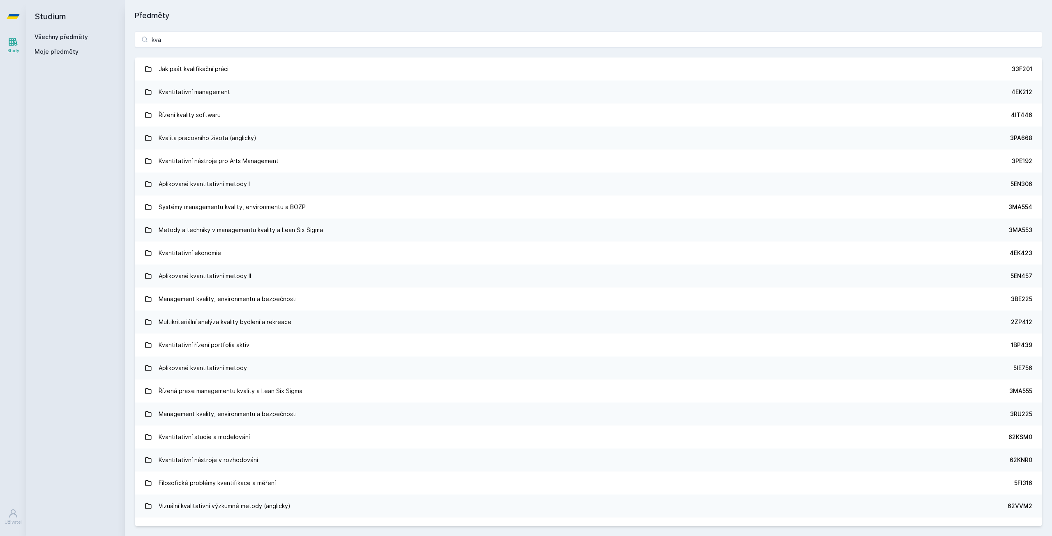
type input "kva"
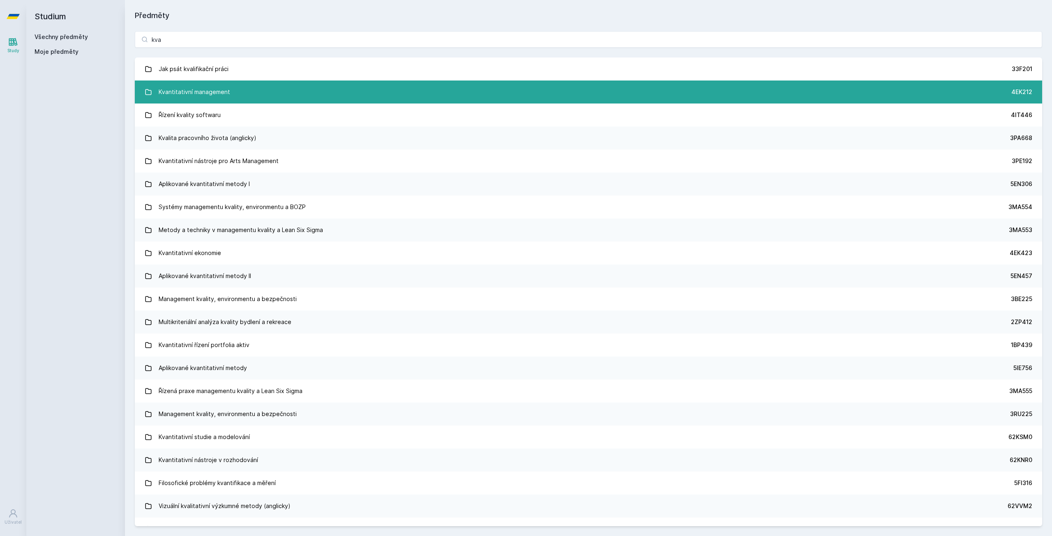
click at [249, 96] on link "Kvantitativní management 4EK212" at bounding box center [588, 92] width 907 height 23
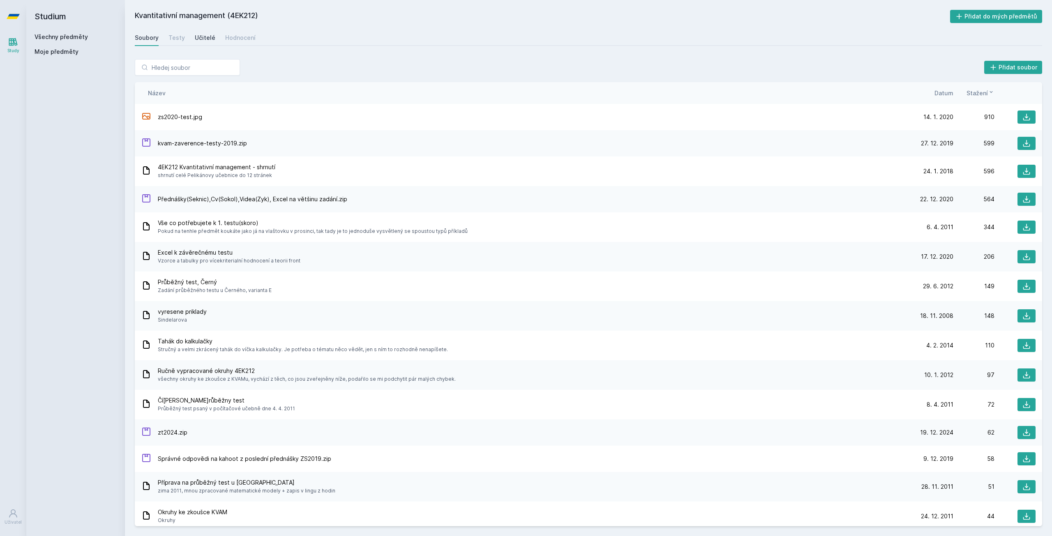
click at [197, 36] on div "Učitelé" at bounding box center [205, 38] width 21 height 8
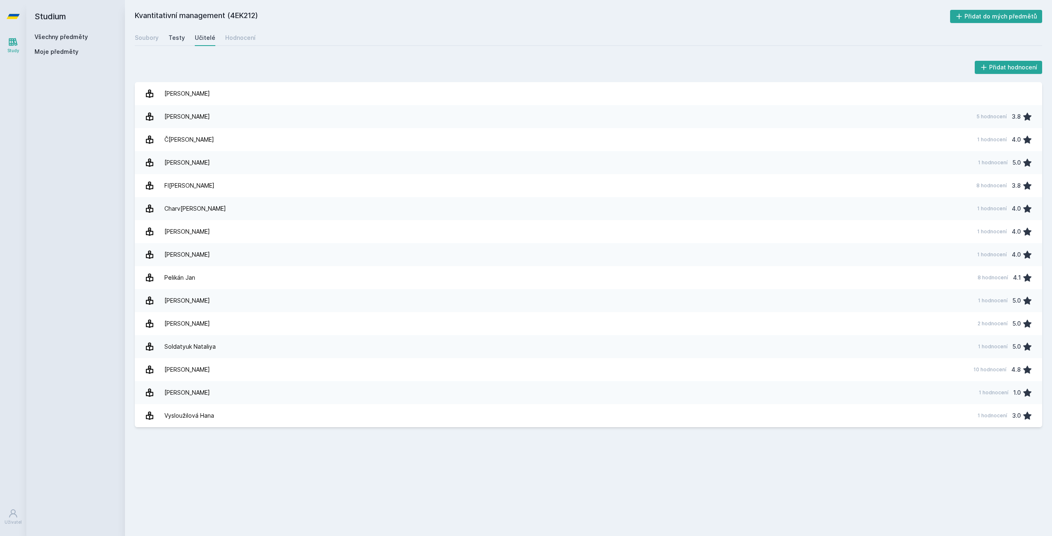
click at [178, 35] on div "Testy" at bounding box center [176, 38] width 16 height 8
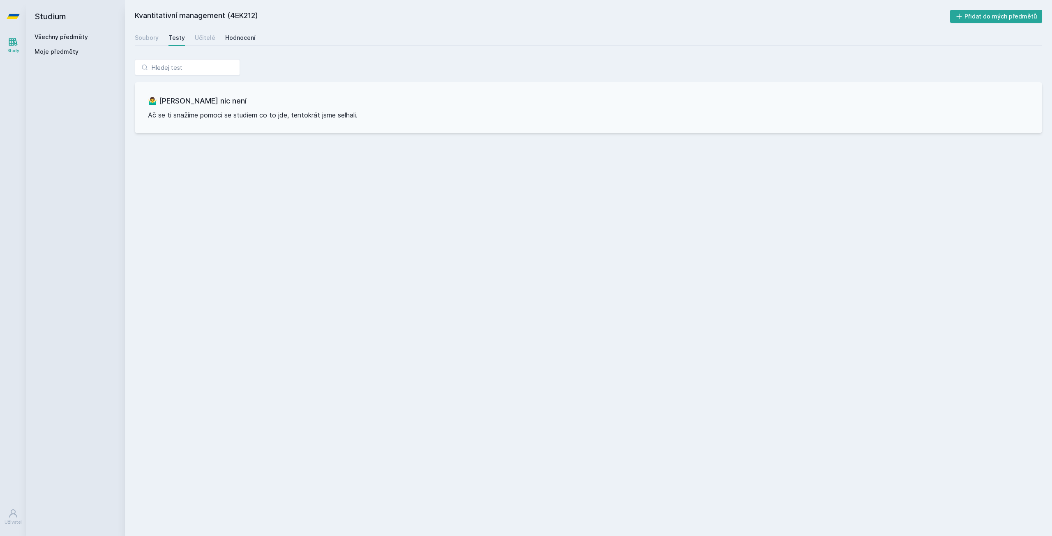
click at [232, 38] on div "Hodnocení" at bounding box center [240, 38] width 30 height 8
